Goal: Information Seeking & Learning: Find specific page/section

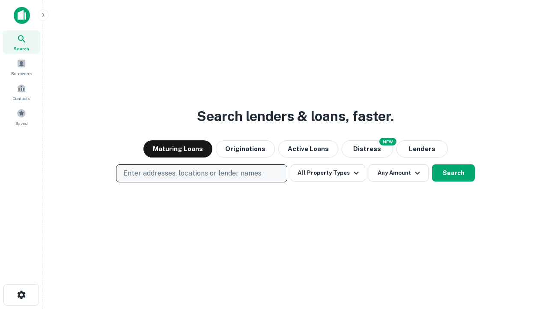
click at [201, 173] on p "Enter addresses, locations or lender names" at bounding box center [192, 173] width 138 height 10
type input "**********"
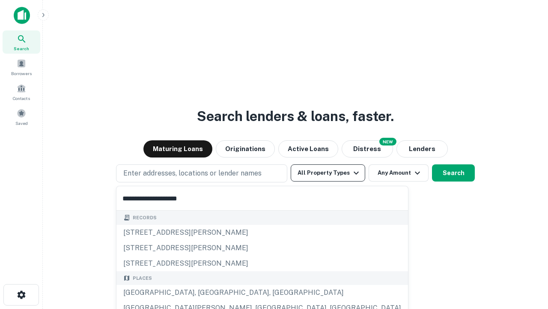
click at [205, 292] on div "Santa Monica, CA, USA" at bounding box center [263, 292] width 292 height 15
click at [328, 173] on button "All Property Types" at bounding box center [328, 172] width 75 height 17
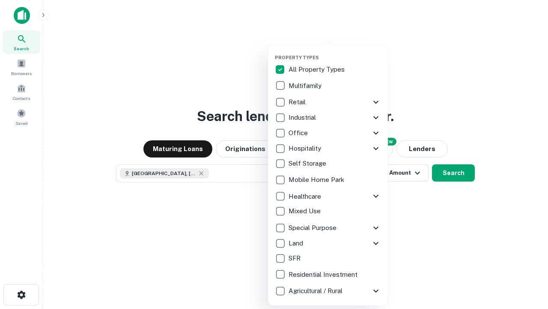
click at [335, 52] on button "button" at bounding box center [335, 52] width 120 height 0
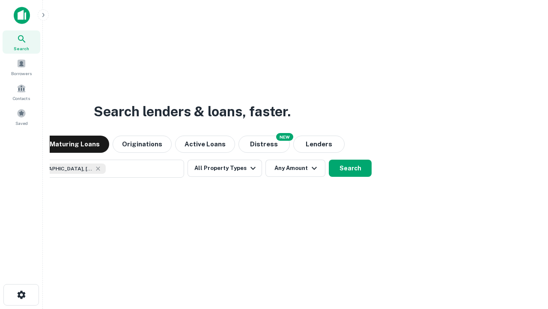
scroll to position [14, 0]
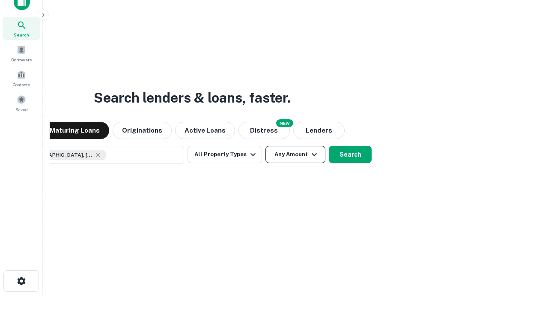
click at [266, 146] on button "Any Amount" at bounding box center [296, 154] width 60 height 17
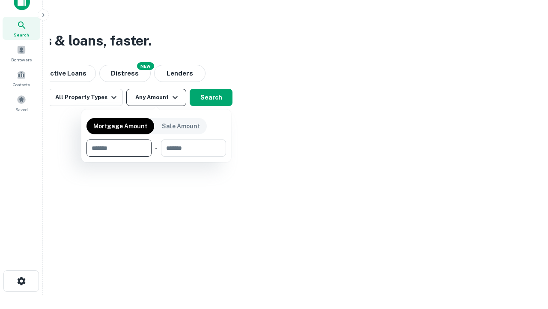
type input "*******"
click at [156, 156] on button "button" at bounding box center [157, 156] width 140 height 0
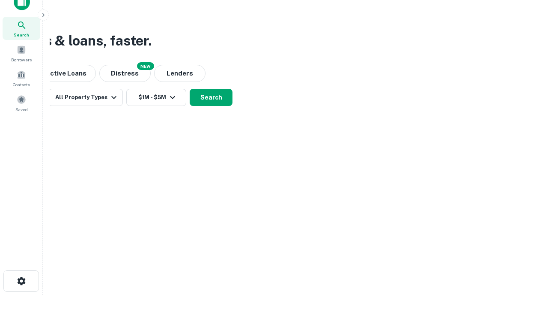
scroll to position [5, 158]
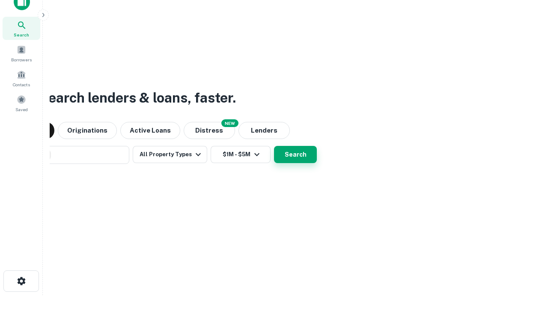
click at [274, 146] on button "Search" at bounding box center [295, 154] width 43 height 17
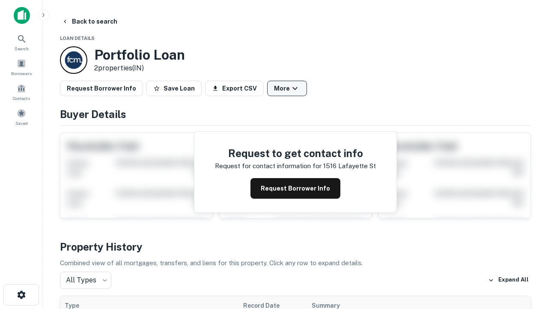
click at [287, 88] on button "More" at bounding box center [287, 88] width 40 height 15
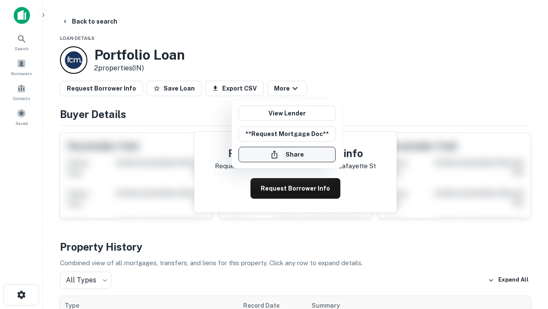
click at [287, 154] on button "Share" at bounding box center [287, 154] width 97 height 15
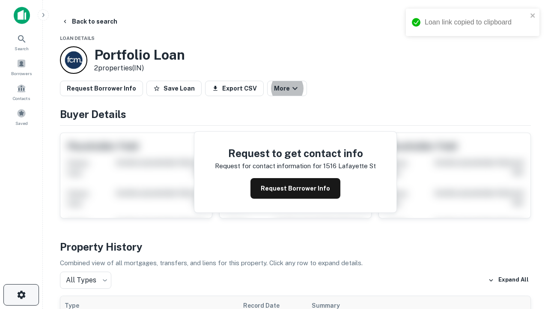
click at [21, 294] on icon "button" at bounding box center [21, 294] width 10 height 10
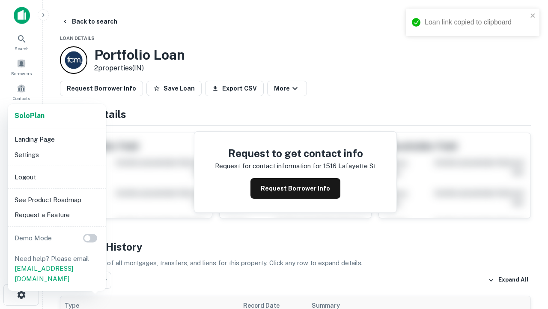
click at [57, 177] on li "Logout" at bounding box center [57, 176] width 92 height 15
